Goal: Communication & Community: Answer question/provide support

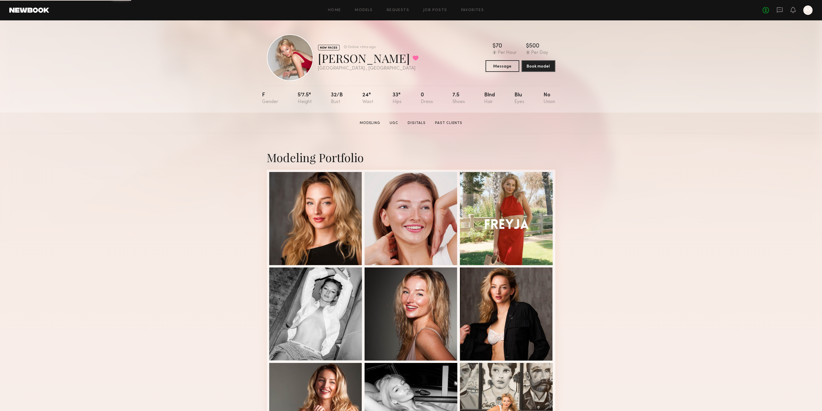
click at [784, 10] on div "No fees up to $5,000 M" at bounding box center [788, 10] width 50 height 9
click at [774, 10] on div "No fees up to $5,000 M" at bounding box center [788, 10] width 50 height 9
click at [776, 10] on div "No fees up to $5,000 M" at bounding box center [788, 10] width 50 height 9
click at [783, 11] on icon at bounding box center [780, 10] width 6 height 6
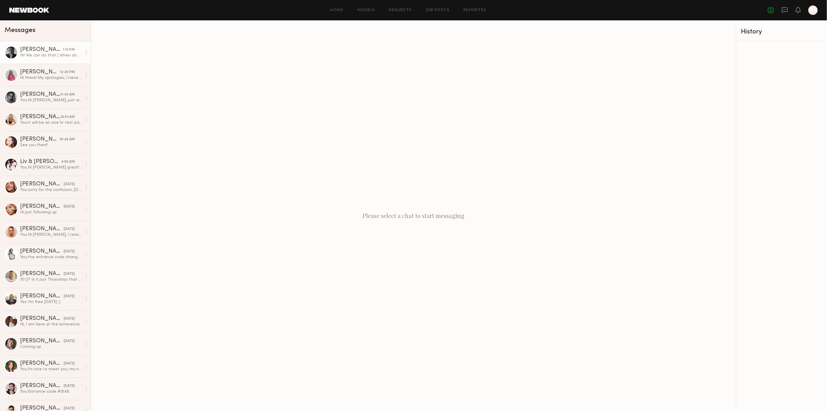
click at [43, 59] on link "Lera G. 1:13 PM Hi! We can do that:) When do you plan to shoot?" at bounding box center [45, 52] width 91 height 22
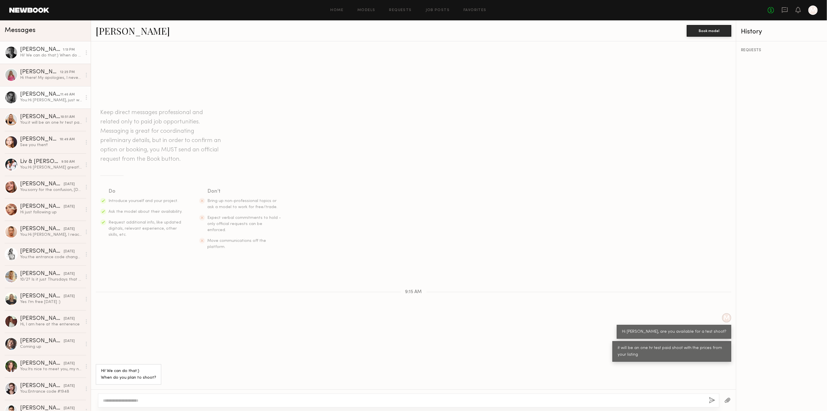
click at [51, 82] on link "Margaret F. 12:25 PM Hi there! My apologies, I never received a notification fr…" at bounding box center [45, 75] width 91 height 22
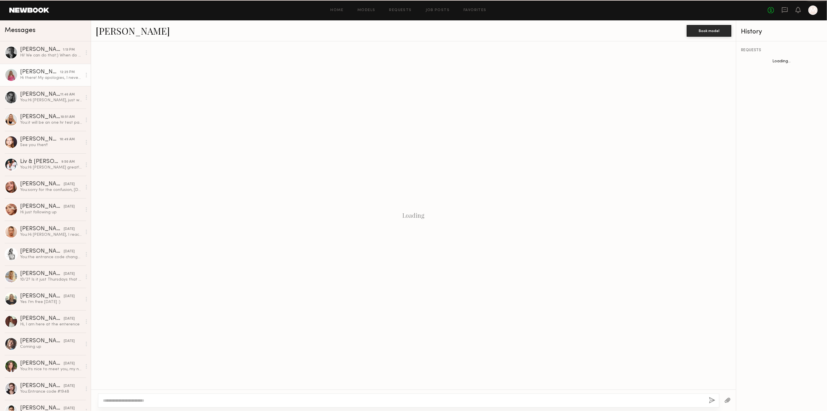
scroll to position [82, 0]
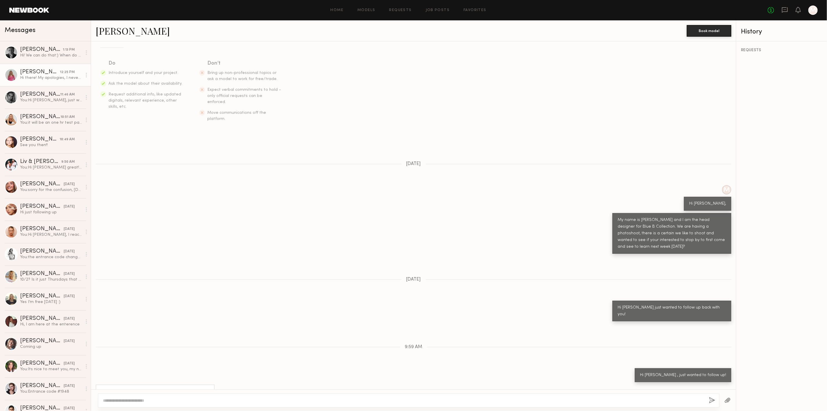
click at [147, 397] on div at bounding box center [409, 400] width 622 height 14
click at [161, 400] on textarea at bounding box center [404, 400] width 602 height 6
type textarea "**********"
click at [710, 397] on button "button" at bounding box center [713, 400] width 6 height 7
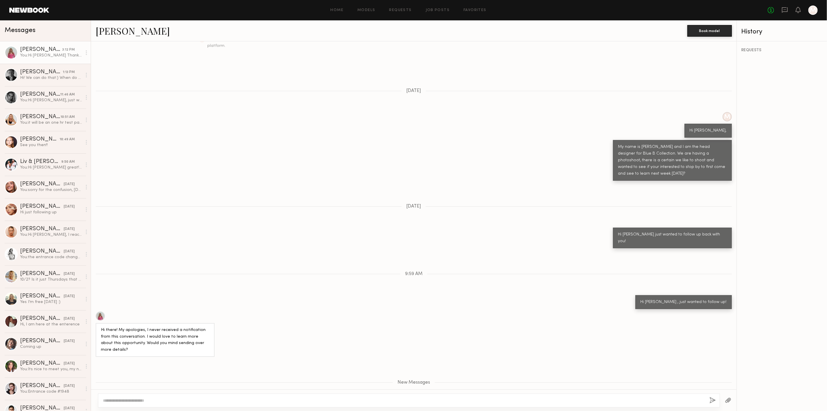
click at [124, 405] on div at bounding box center [409, 400] width 622 height 14
click at [145, 399] on textarea at bounding box center [404, 400] width 602 height 6
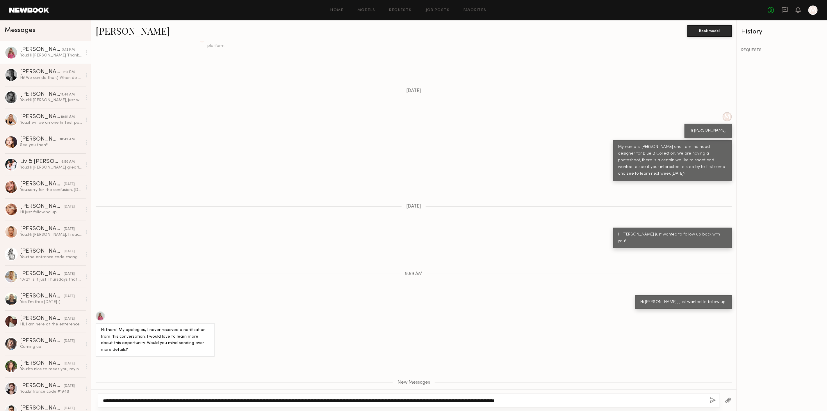
drag, startPoint x: 438, startPoint y: 390, endPoint x: 87, endPoint y: 380, distance: 351.5
click at [87, 380] on div "Messages Margaret F. 3:12 PM You: Hi Margaret Thank you for reaching back. Lera…" at bounding box center [413, 215] width 827 height 390
click at [235, 401] on textarea "**********" at bounding box center [404, 400] width 602 height 6
paste textarea "**********"
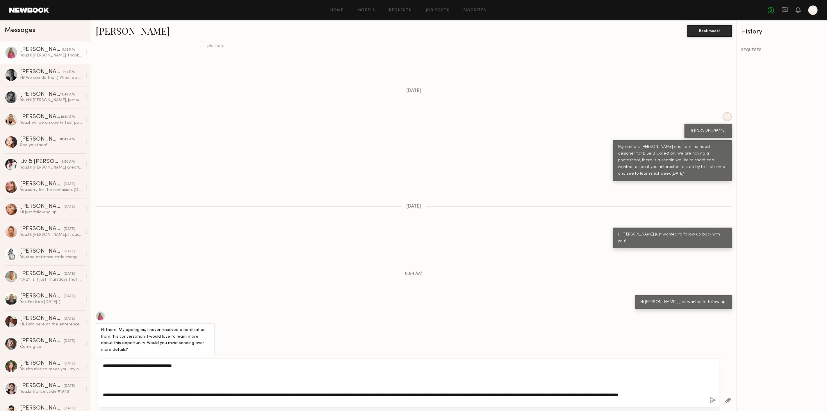
click at [152, 382] on textarea "**********" at bounding box center [404, 382] width 602 height 41
click at [103, 394] on textarea "**********" at bounding box center [404, 382] width 602 height 41
type textarea "**********"
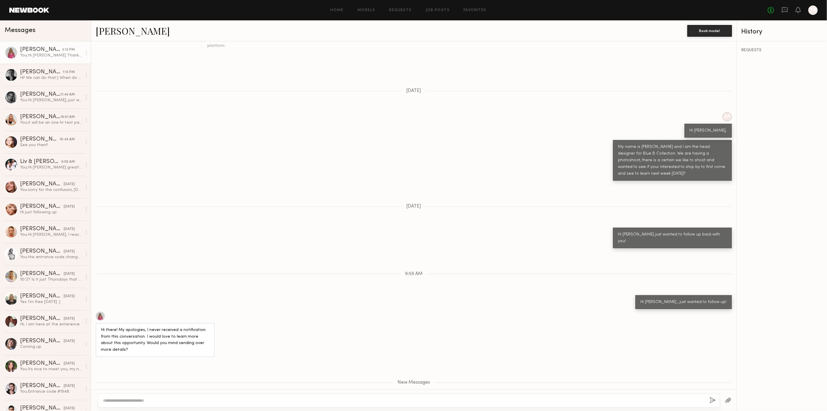
click at [165, 399] on textarea at bounding box center [404, 400] width 602 height 6
paste textarea "**********"
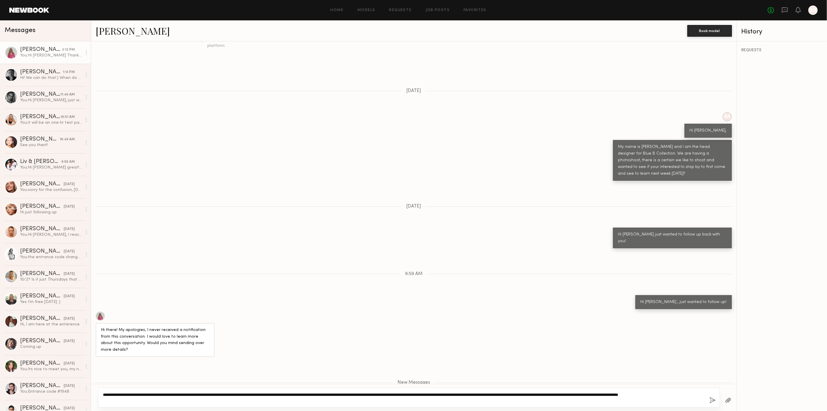
type textarea "**********"
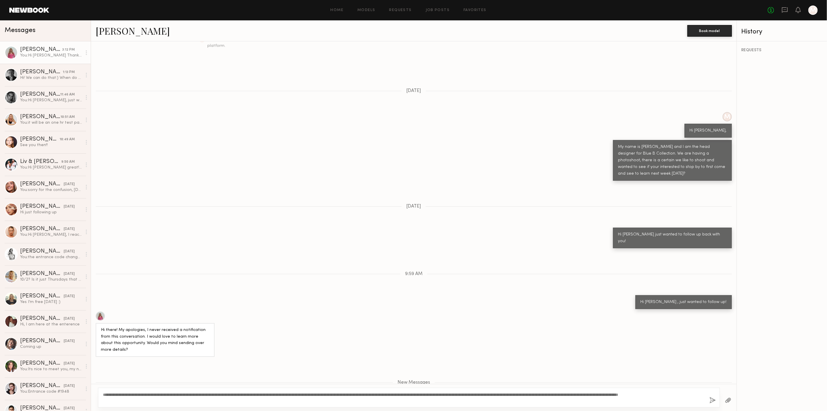
click at [714, 399] on button "button" at bounding box center [713, 400] width 6 height 7
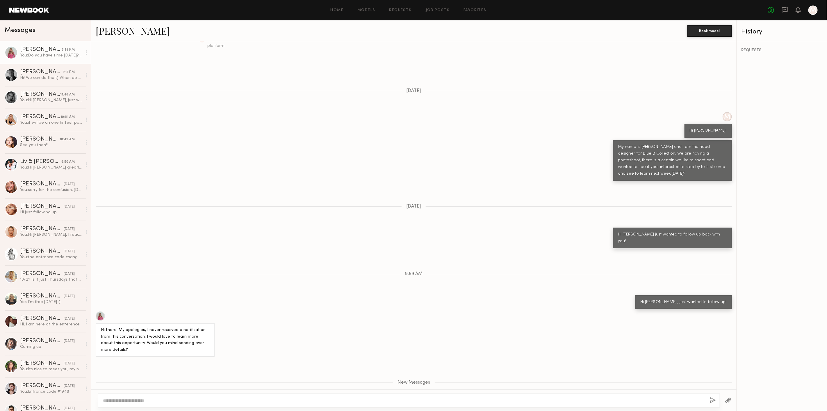
scroll to position [223, 0]
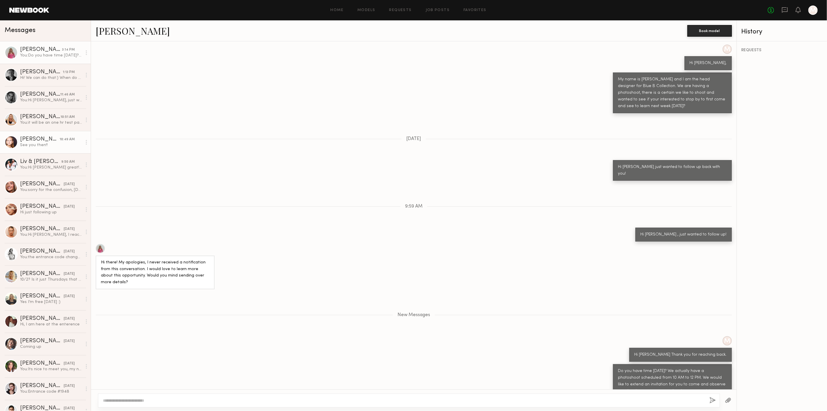
click at [41, 147] on div "See you then!!" at bounding box center [51, 145] width 62 height 6
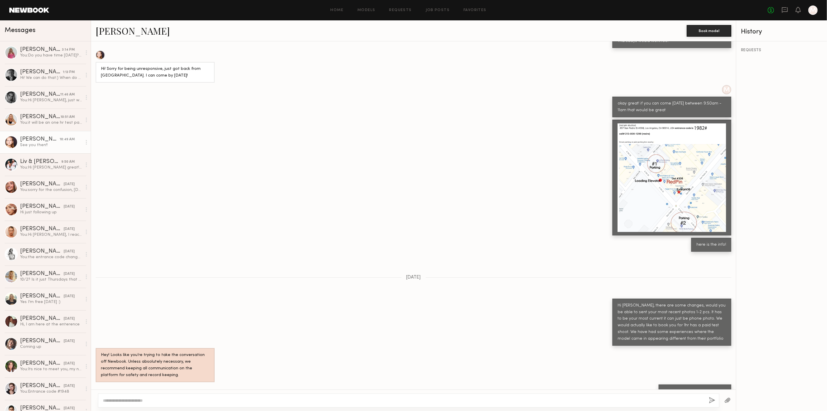
scroll to position [36, 0]
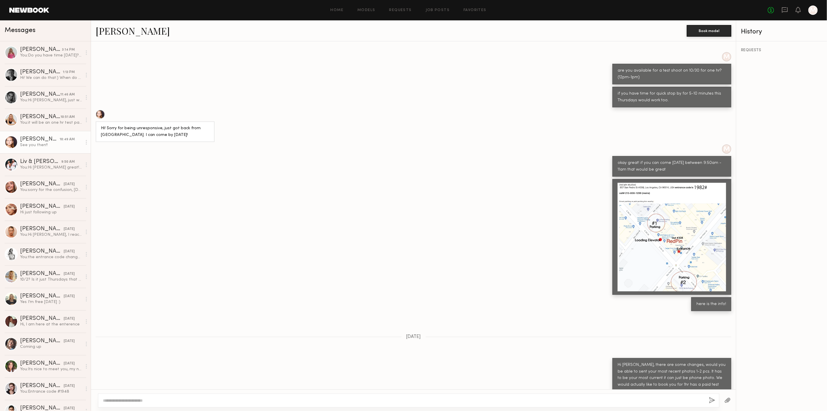
drag, startPoint x: 638, startPoint y: 224, endPoint x: 649, endPoint y: 206, distance: 20.8
click at [654, 206] on div at bounding box center [672, 237] width 109 height 109
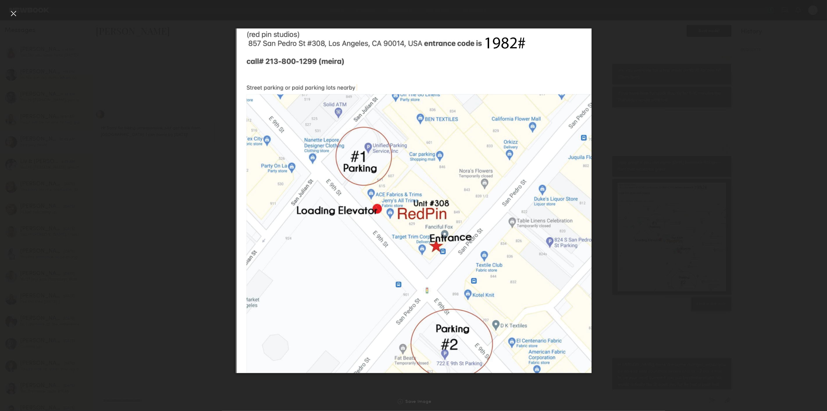
click at [126, 173] on div at bounding box center [413, 200] width 827 height 383
click at [13, 13] on div at bounding box center [13, 13] width 9 height 9
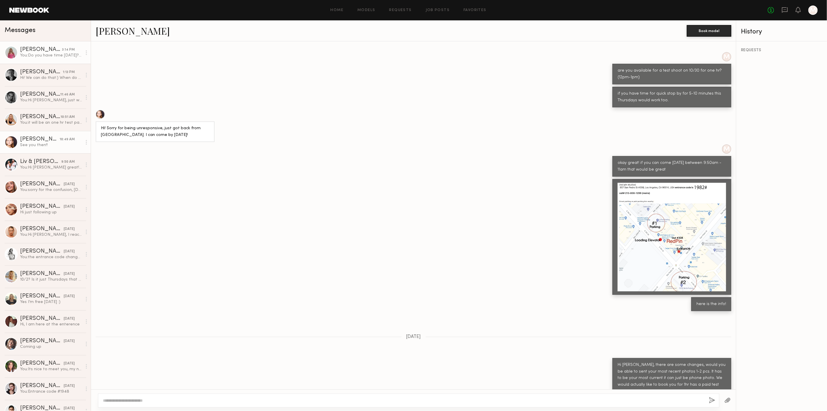
click at [43, 54] on div "You: Do you have time tomorrow? We actually have a photoshoot scheduled from 10…" at bounding box center [51, 56] width 62 height 6
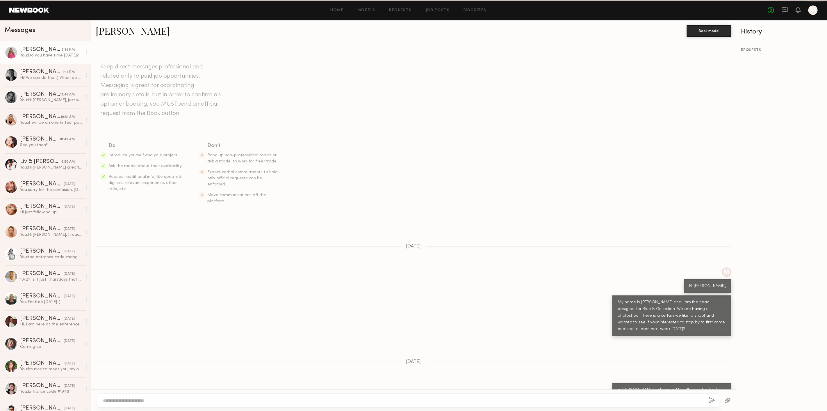
scroll to position [178, 0]
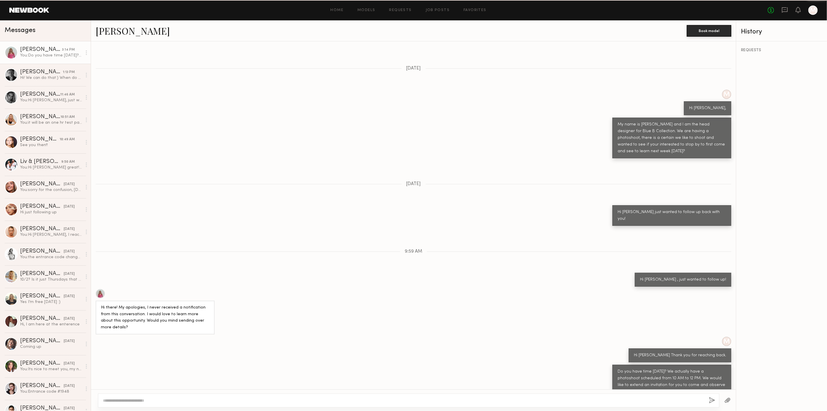
click at [200, 397] on div at bounding box center [409, 400] width 622 height 14
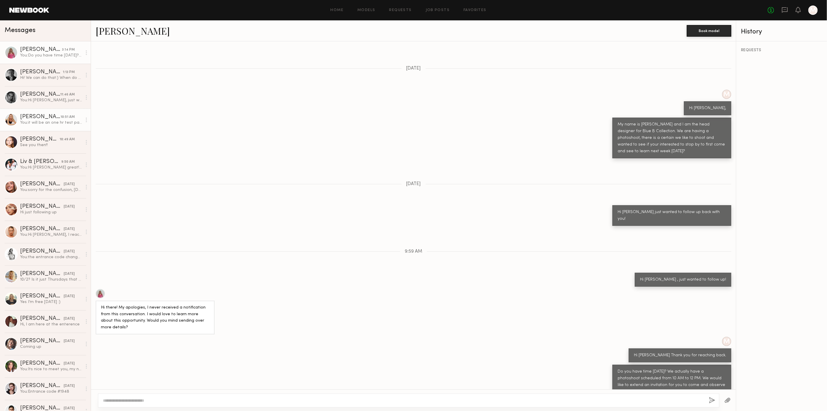
click at [43, 118] on div "Helena H." at bounding box center [40, 117] width 40 height 6
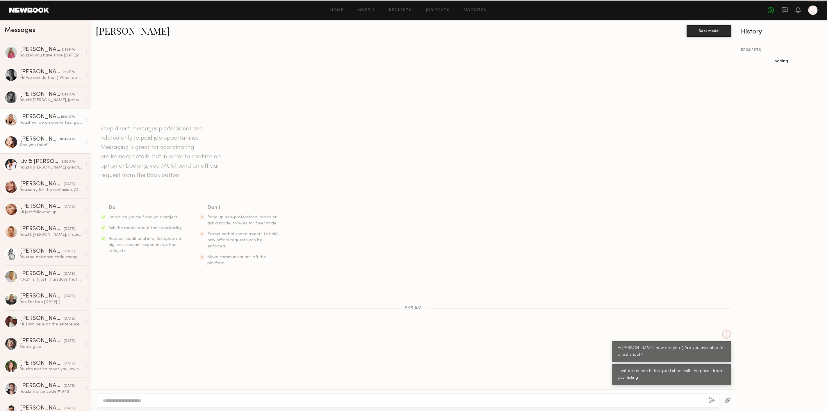
click at [42, 143] on div "See you then!!" at bounding box center [51, 145] width 62 height 6
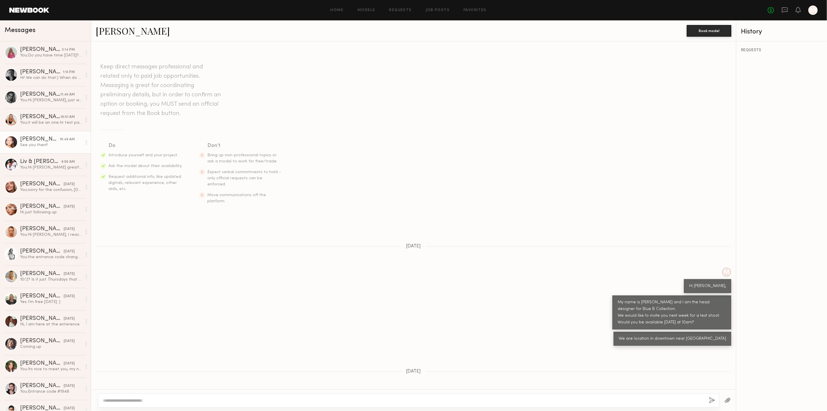
scroll to position [514, 0]
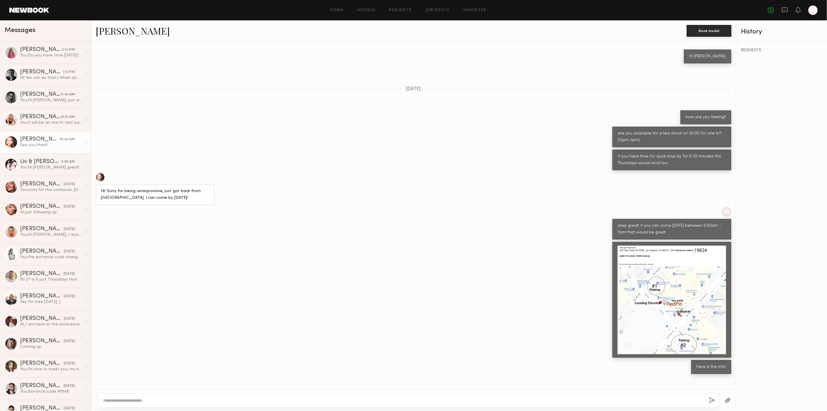
click at [659, 264] on div at bounding box center [672, 300] width 109 height 109
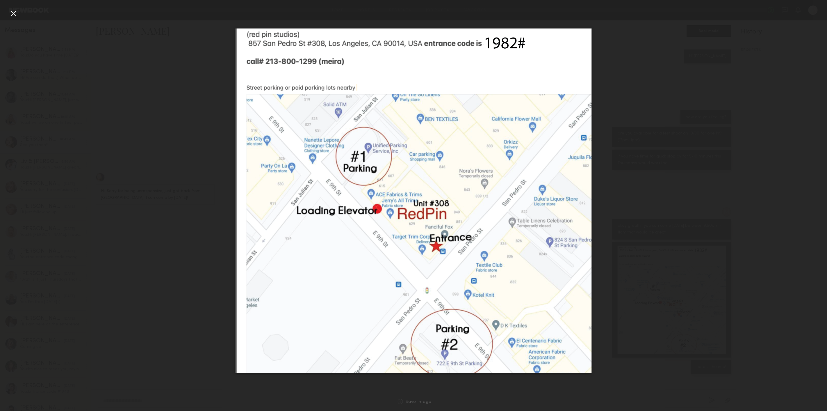
click at [151, 67] on div at bounding box center [413, 200] width 827 height 383
click at [16, 12] on div at bounding box center [13, 13] width 9 height 9
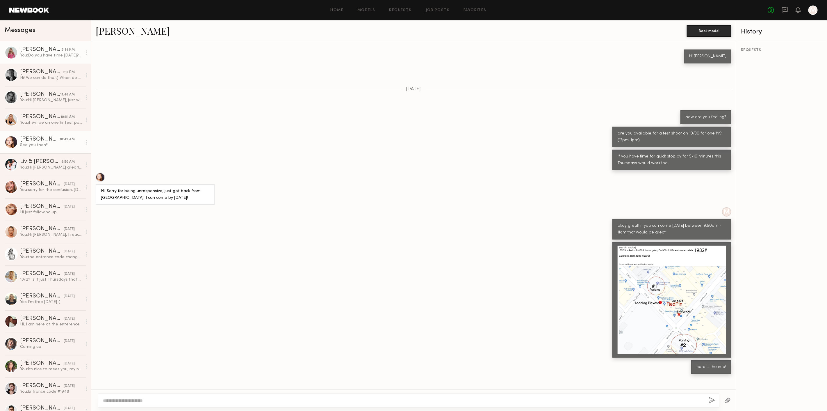
click at [39, 57] on div "You: Do you have time tomorrow? We actually have a photoshoot scheduled from 10…" at bounding box center [51, 56] width 62 height 6
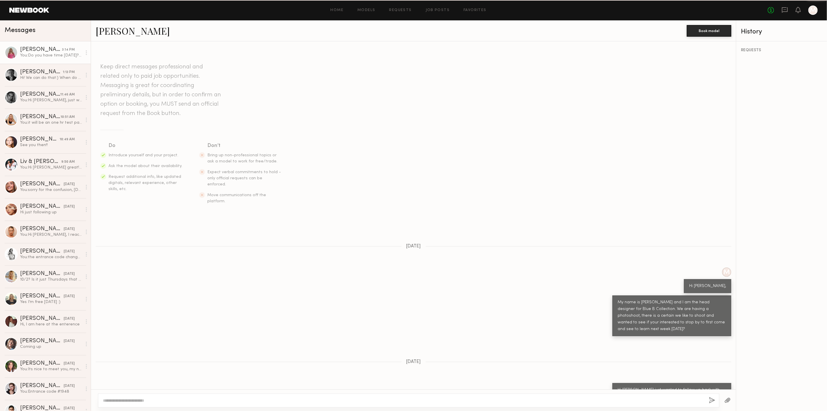
scroll to position [178, 0]
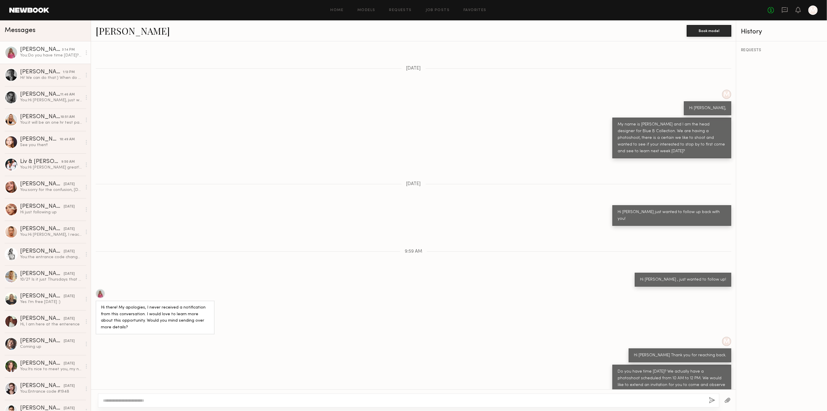
click at [729, 404] on div at bounding box center [728, 400] width 17 height 14
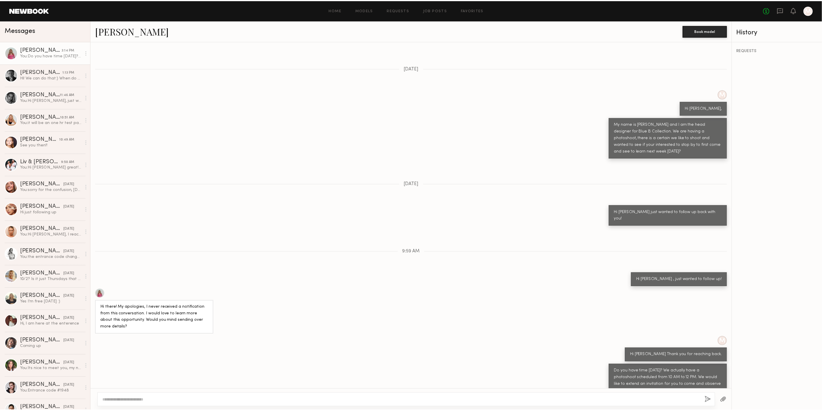
scroll to position [296, 0]
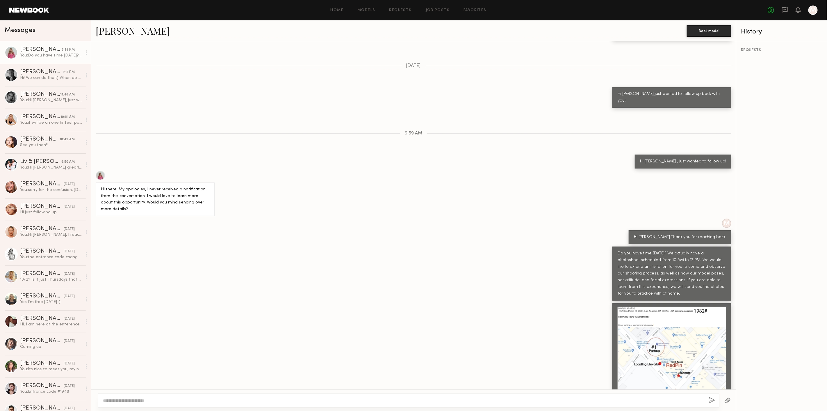
click at [542, 352] on div at bounding box center [413, 361] width 645 height 116
click at [34, 11] on link at bounding box center [29, 10] width 40 height 5
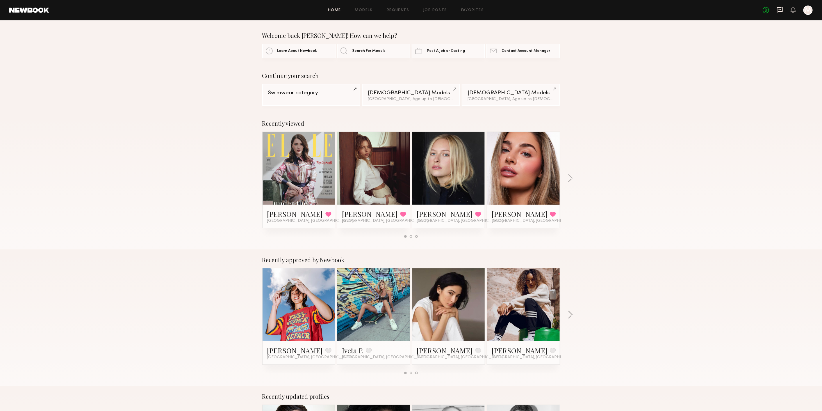
click at [778, 7] on icon at bounding box center [780, 10] width 6 height 6
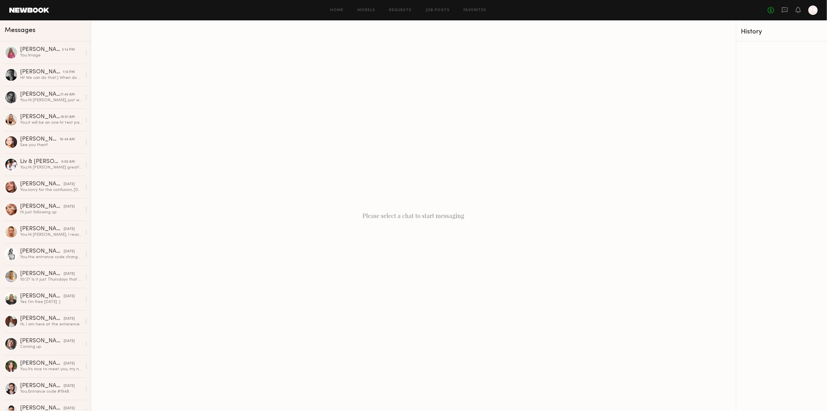
click at [36, 10] on link at bounding box center [29, 10] width 40 height 5
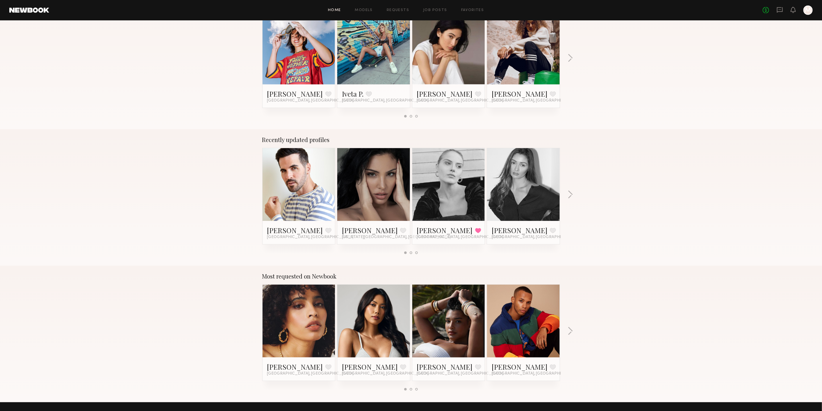
scroll to position [291, 0]
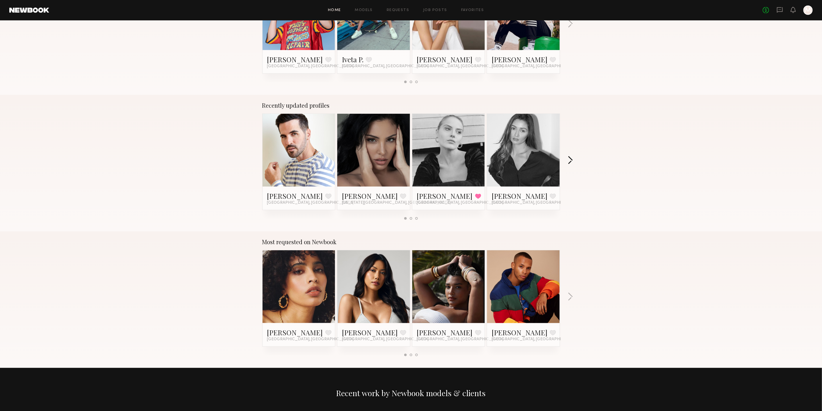
click at [570, 160] on button "button" at bounding box center [571, 161] width 6 height 10
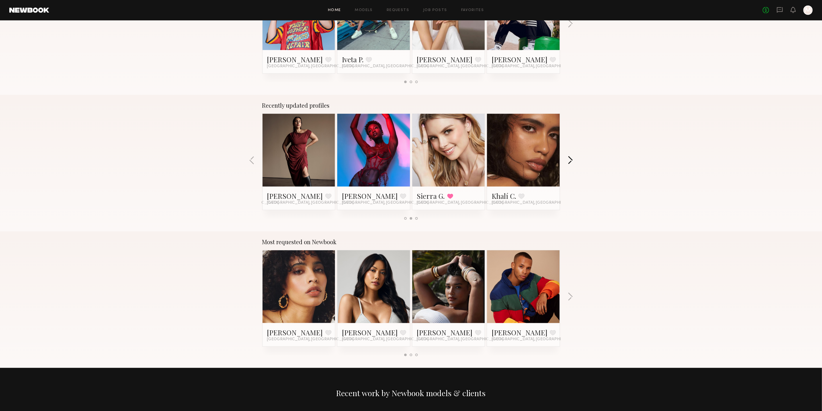
click at [570, 160] on button "button" at bounding box center [571, 161] width 6 height 10
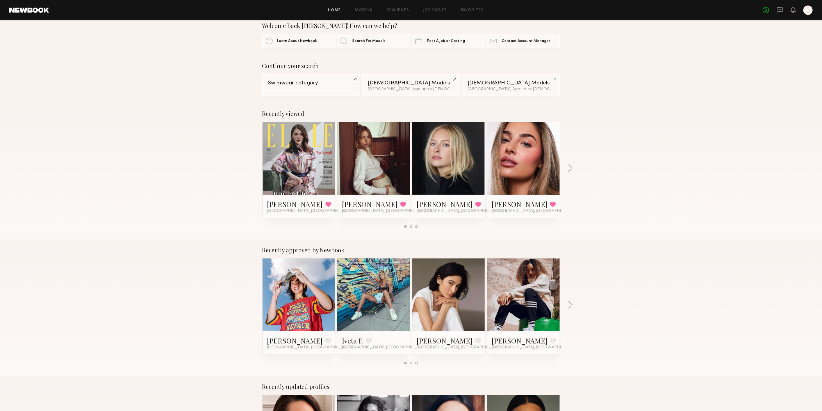
scroll to position [0, 0]
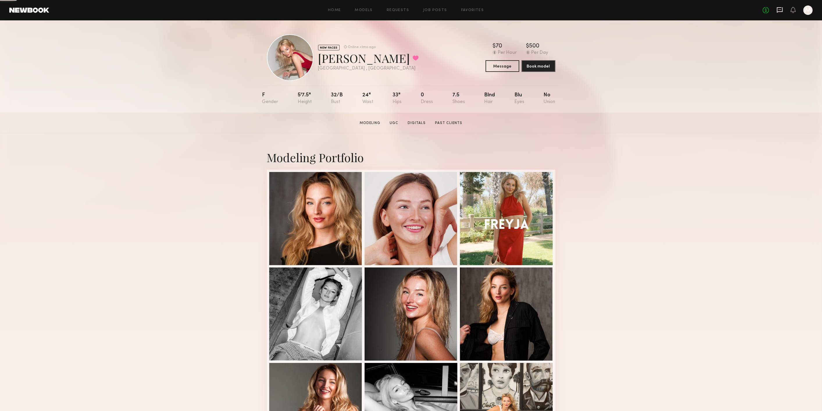
click at [780, 7] on icon at bounding box center [780, 10] width 6 height 6
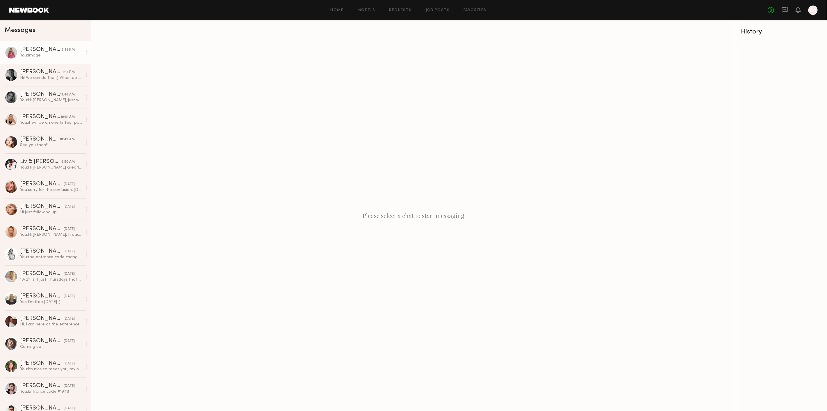
click at [46, 52] on div "Margaret F." at bounding box center [41, 50] width 42 height 6
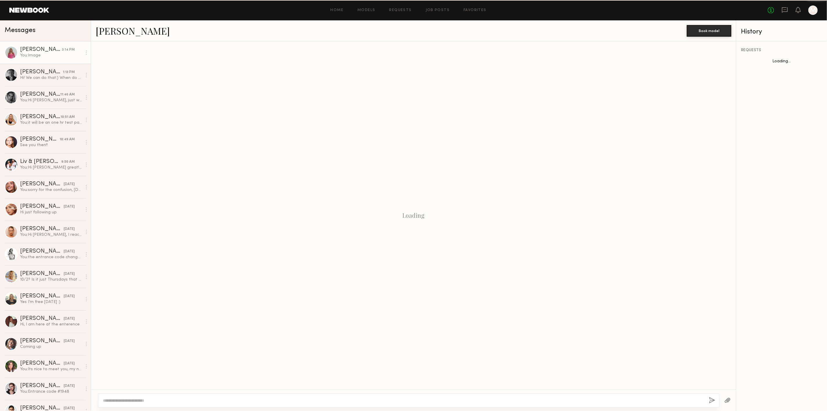
scroll to position [296, 0]
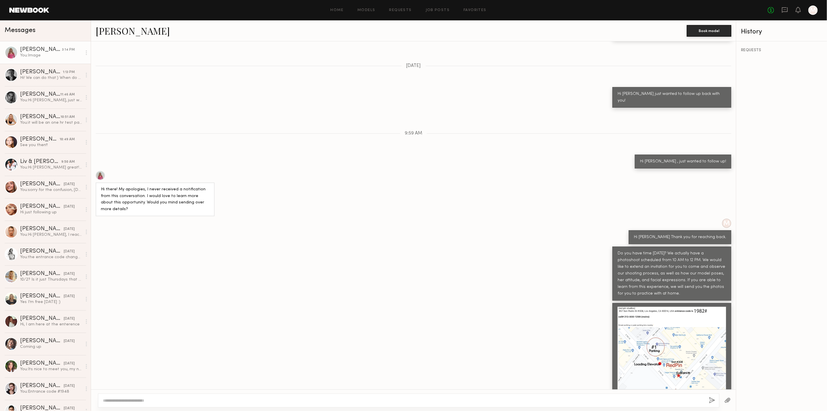
click at [112, 35] on link "Margaret F." at bounding box center [133, 30] width 74 height 13
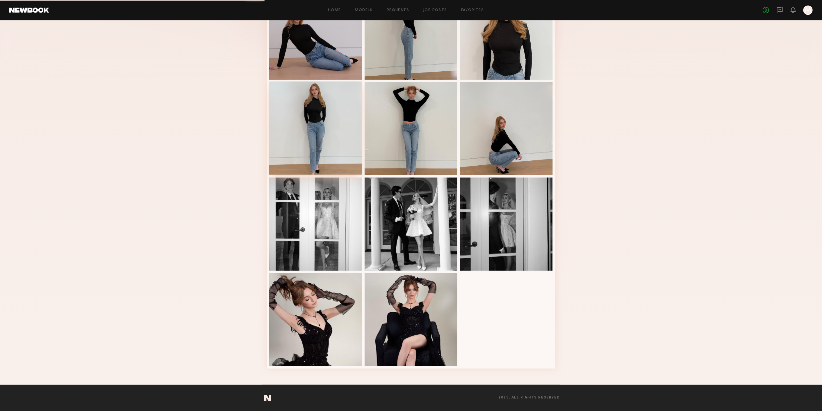
scroll to position [166, 0]
click at [420, 300] on div at bounding box center [411, 318] width 93 height 93
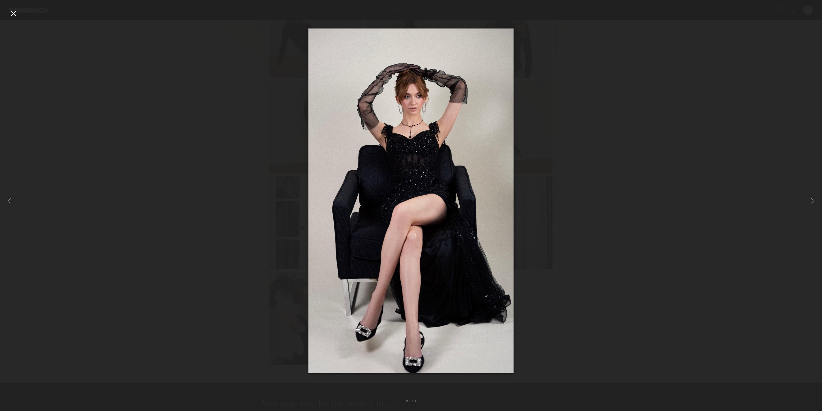
click at [14, 11] on div at bounding box center [13, 13] width 9 height 9
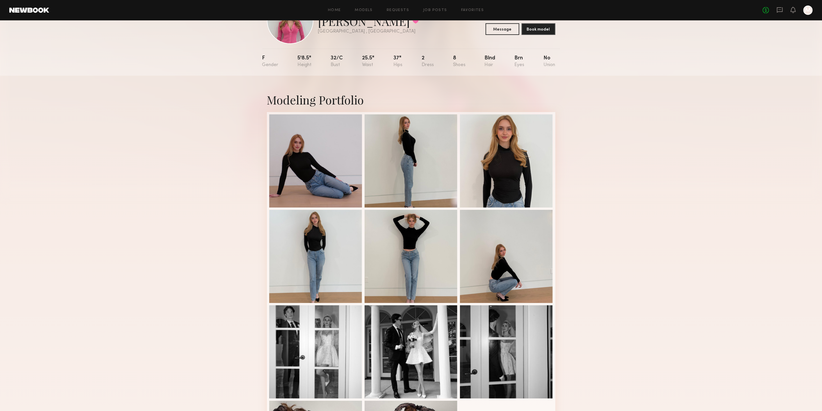
scroll to position [0, 0]
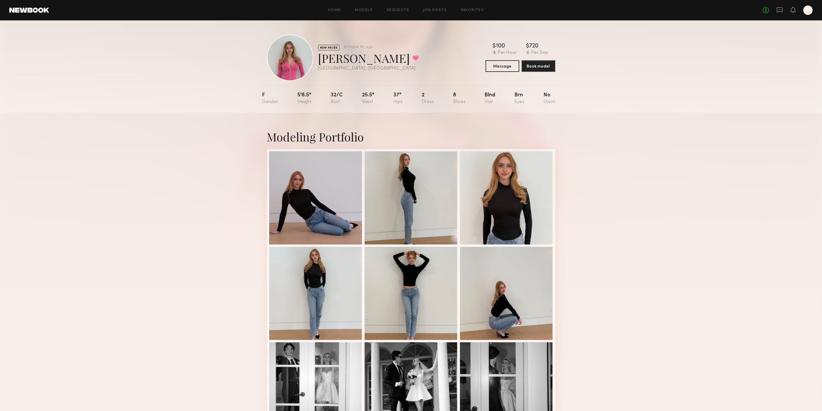
click at [294, 64] on div at bounding box center [290, 57] width 47 height 47
click at [32, 11] on link at bounding box center [29, 10] width 40 height 5
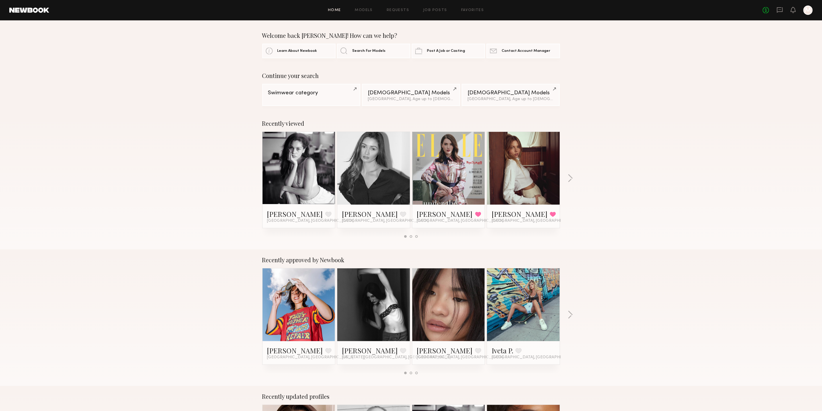
scroll to position [32, 0]
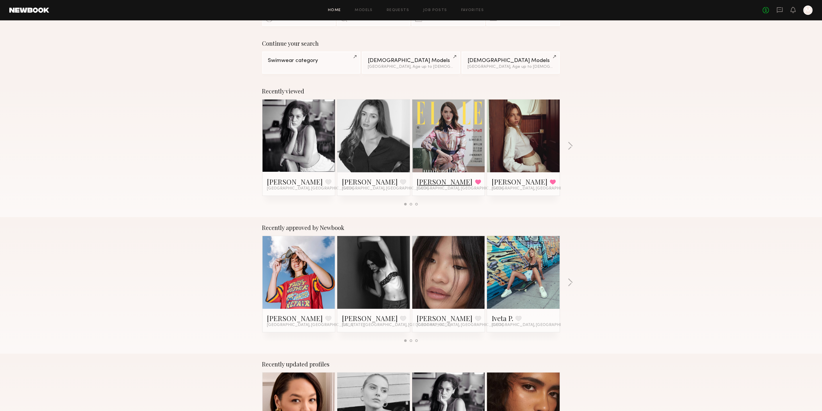
click at [425, 177] on link "[PERSON_NAME]" at bounding box center [445, 181] width 56 height 9
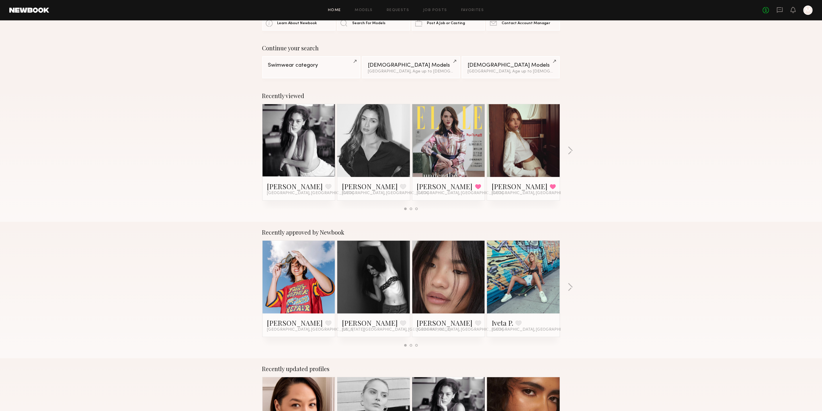
scroll to position [0, 0]
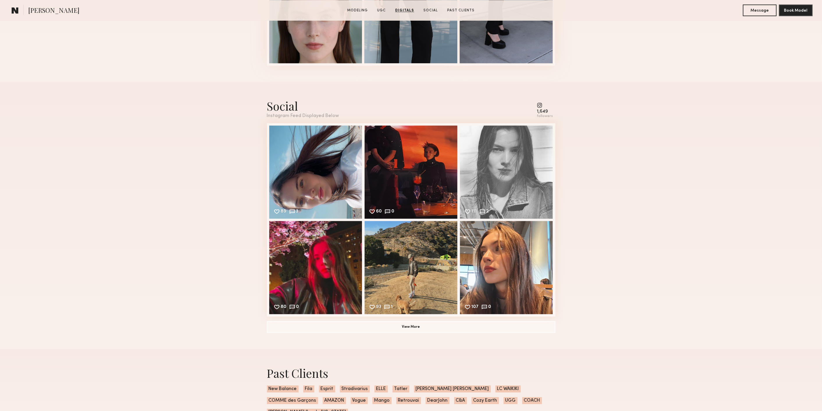
scroll to position [1066, 0]
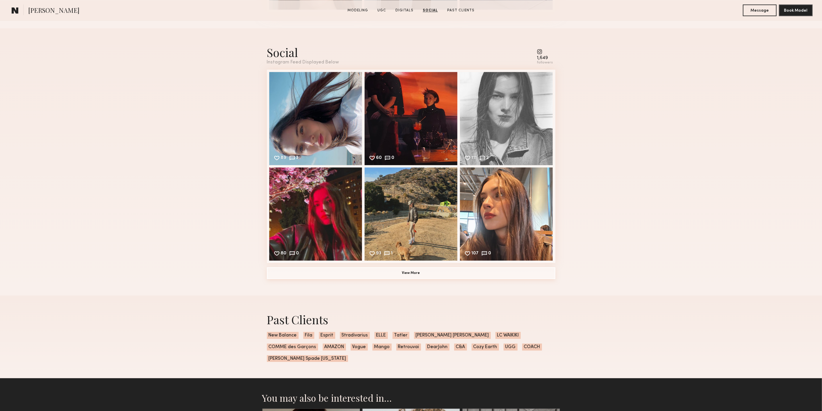
click at [372, 277] on button "View More" at bounding box center [411, 273] width 289 height 12
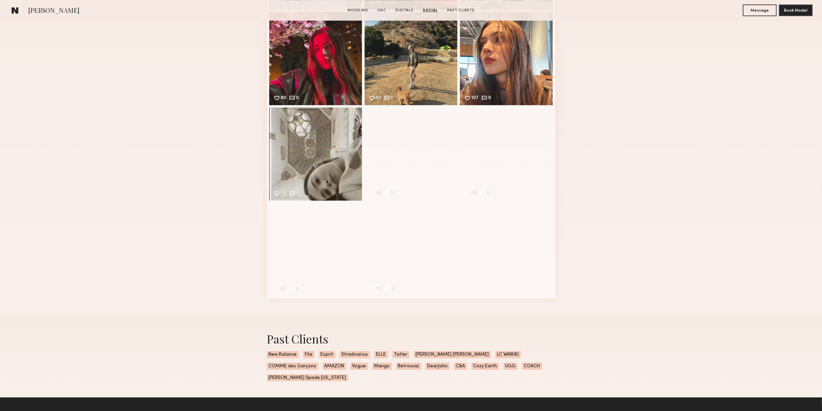
scroll to position [1228, 0]
